Goal: Find specific page/section: Find specific page/section

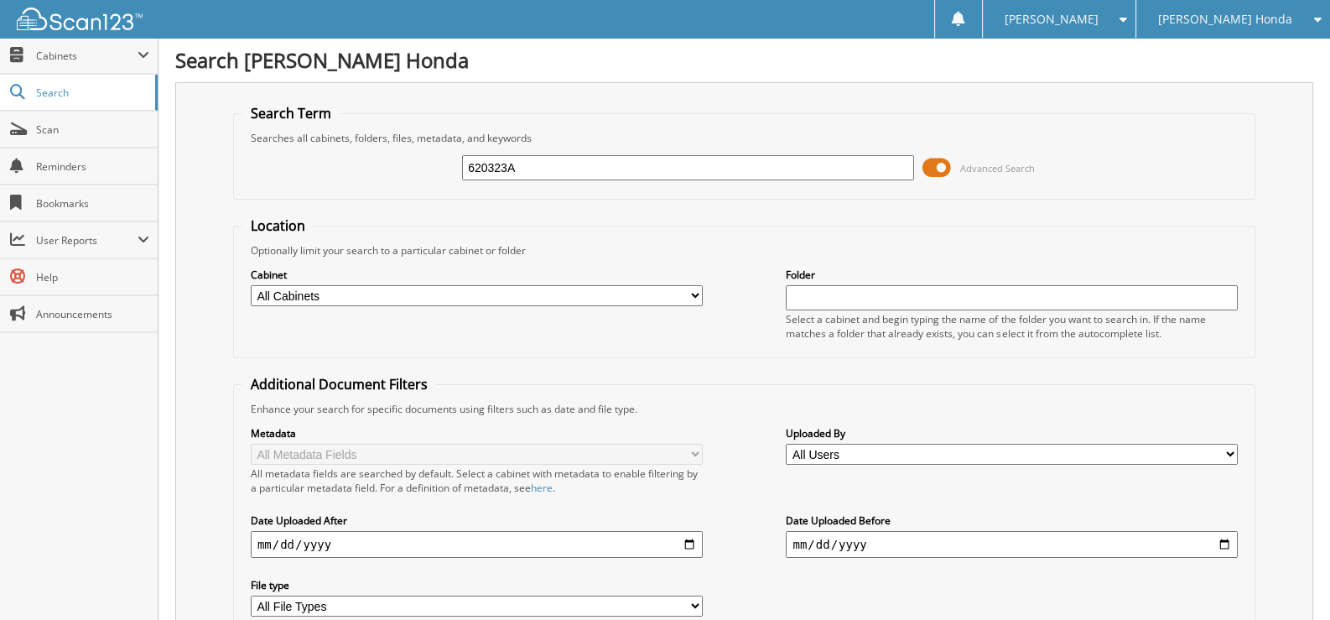
drag, startPoint x: 525, startPoint y: 166, endPoint x: 413, endPoint y: 165, distance: 112.4
click at [413, 165] on div "620323A Advanced Search" at bounding box center [744, 167] width 1004 height 45
type input "354395a"
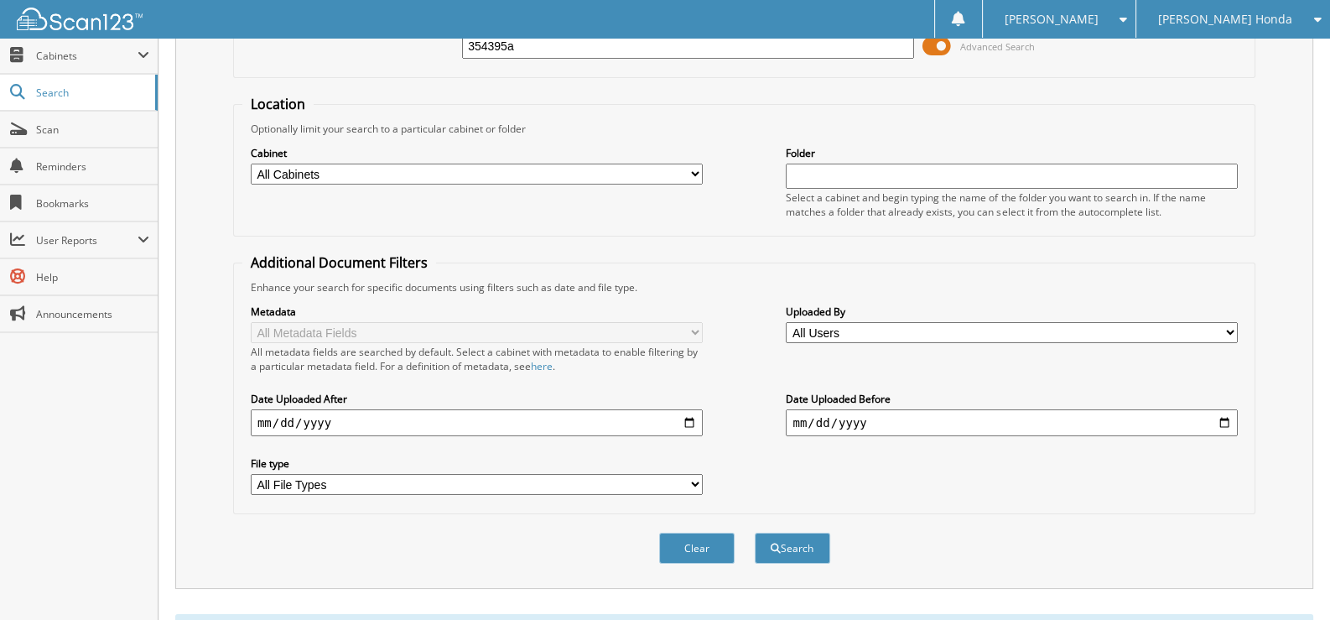
scroll to position [365, 0]
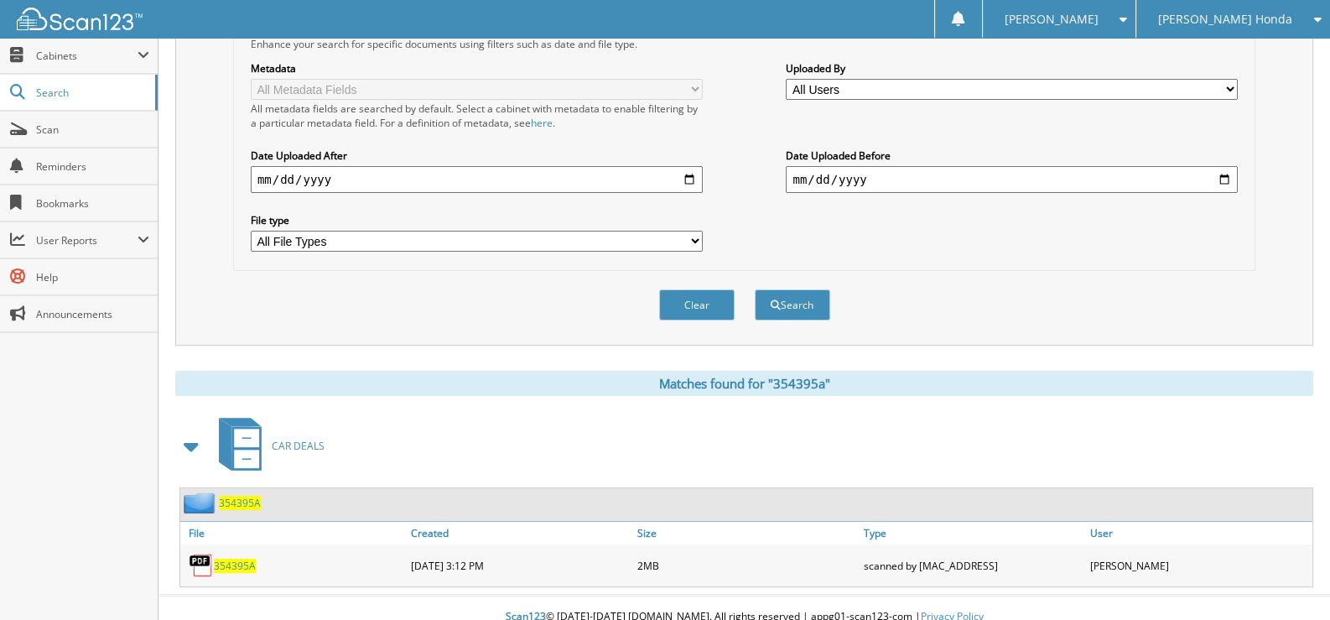
click at [240, 559] on span "354395A" at bounding box center [235, 566] width 42 height 14
